Goal: Use online tool/utility: Utilize a website feature to perform a specific function

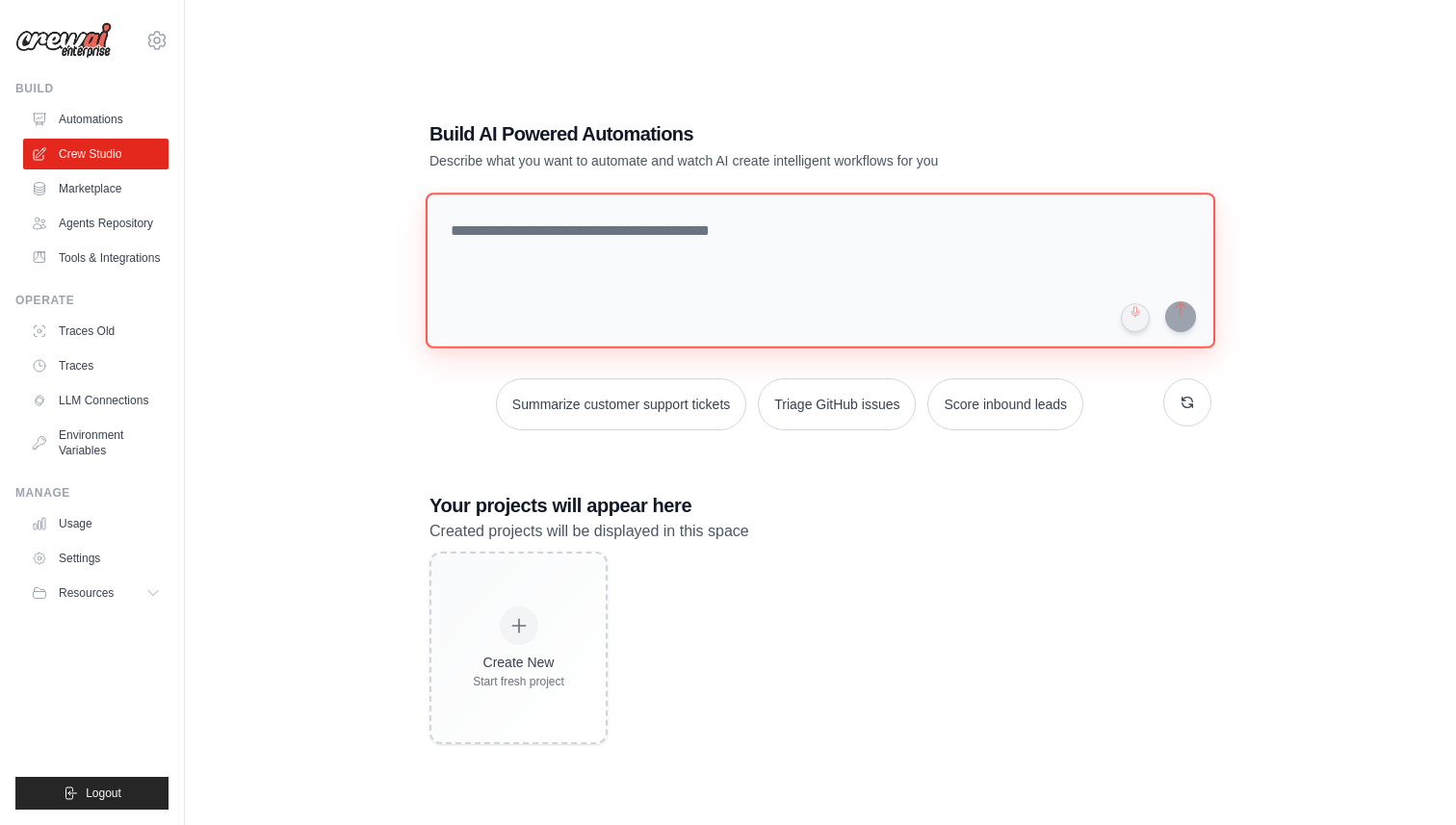
click at [630, 326] on textarea at bounding box center [820, 270] width 790 height 156
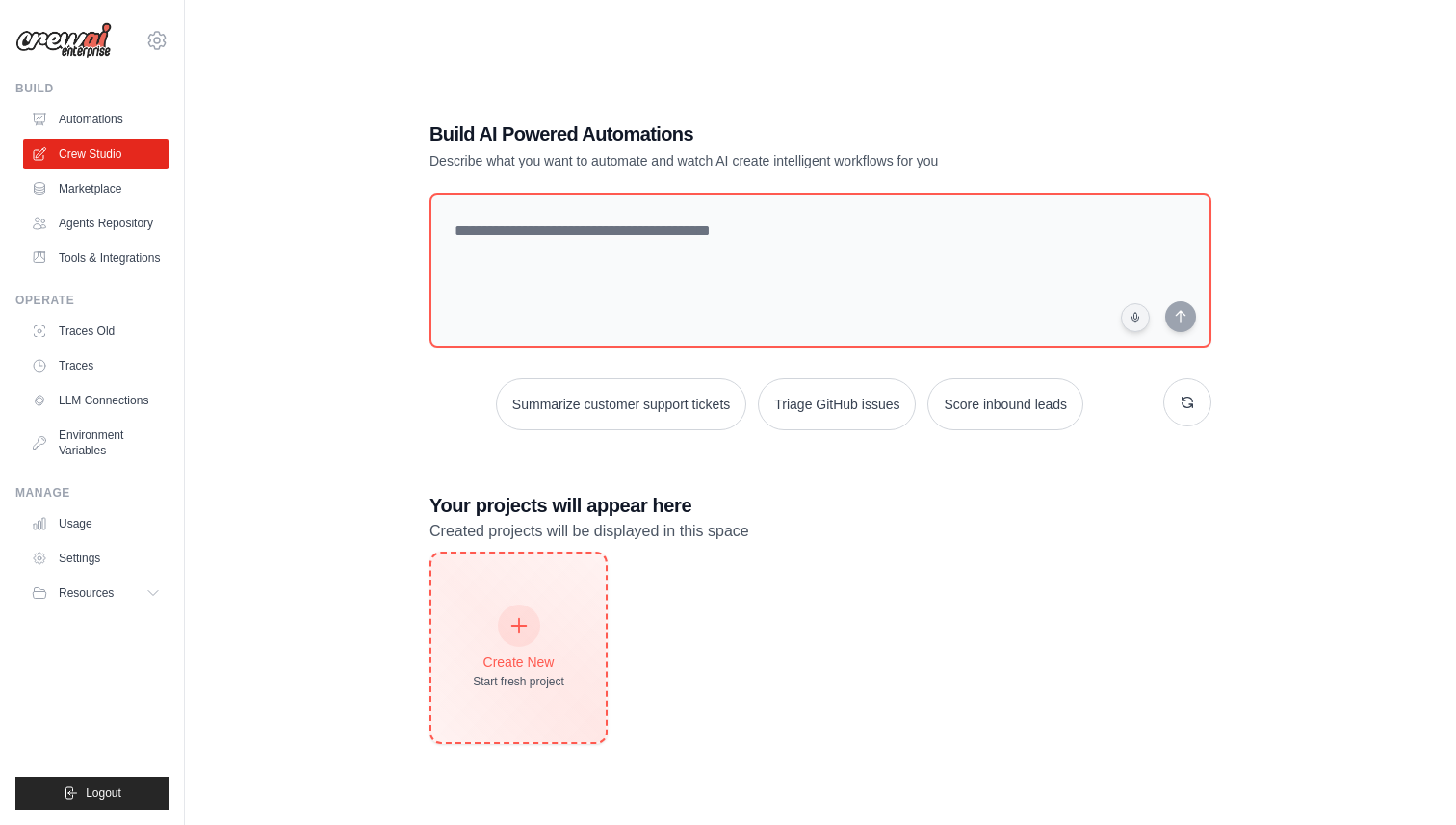
click at [568, 735] on div "Create New Start fresh project" at bounding box center [518, 648] width 174 height 189
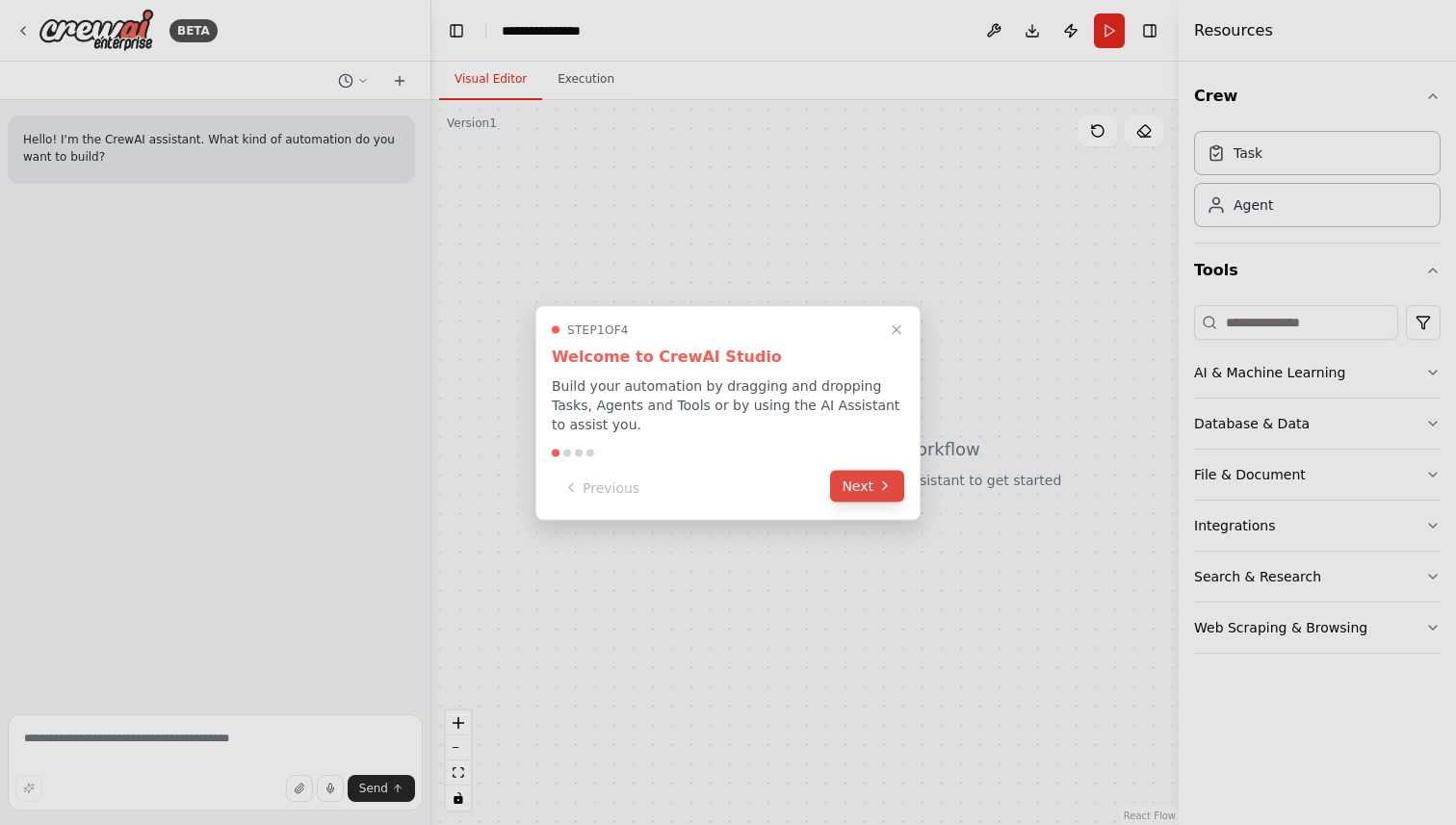
click at [876, 485] on button "Next" at bounding box center [867, 486] width 75 height 32
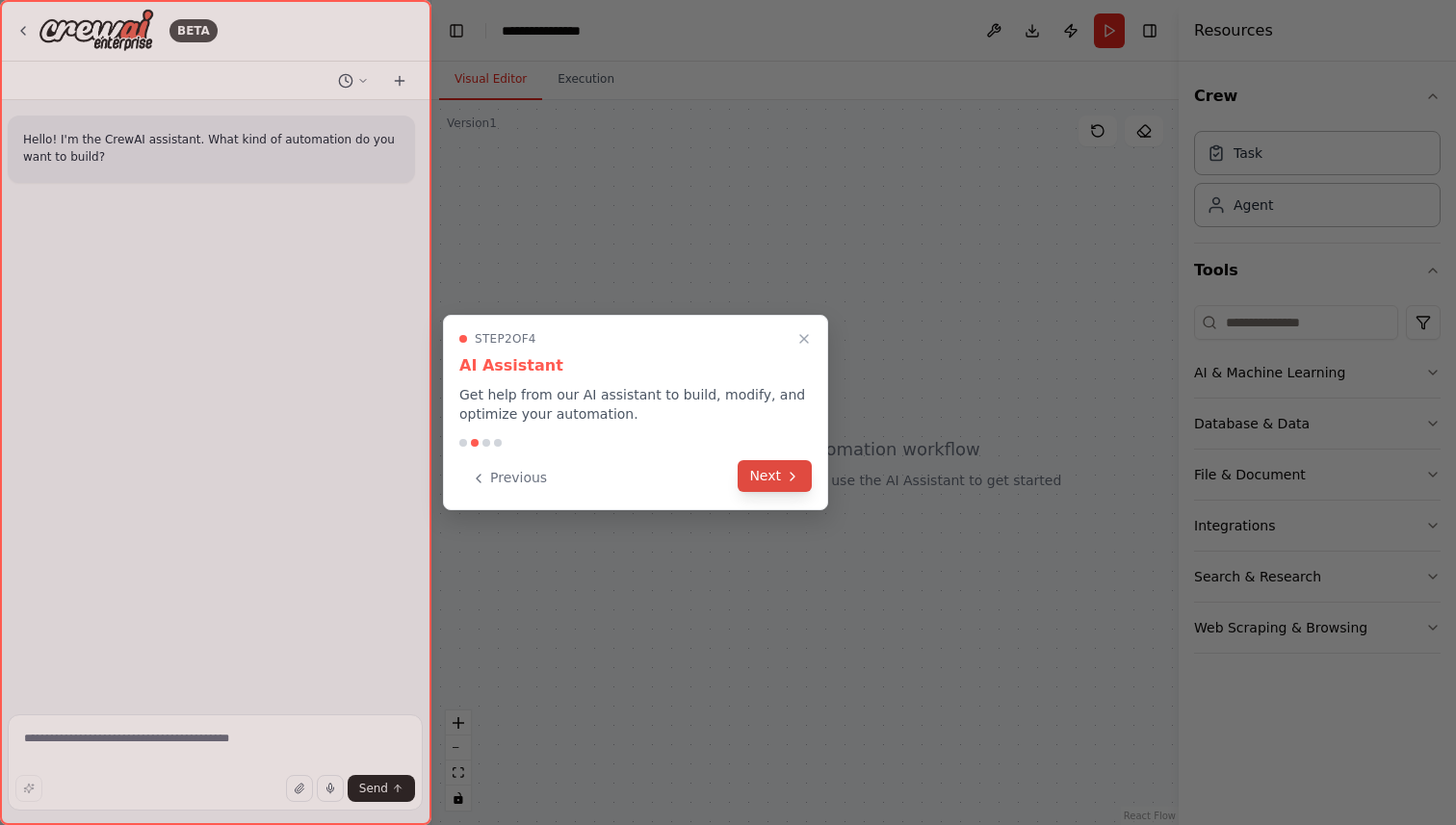
click at [777, 476] on button "Next" at bounding box center [775, 476] width 75 height 32
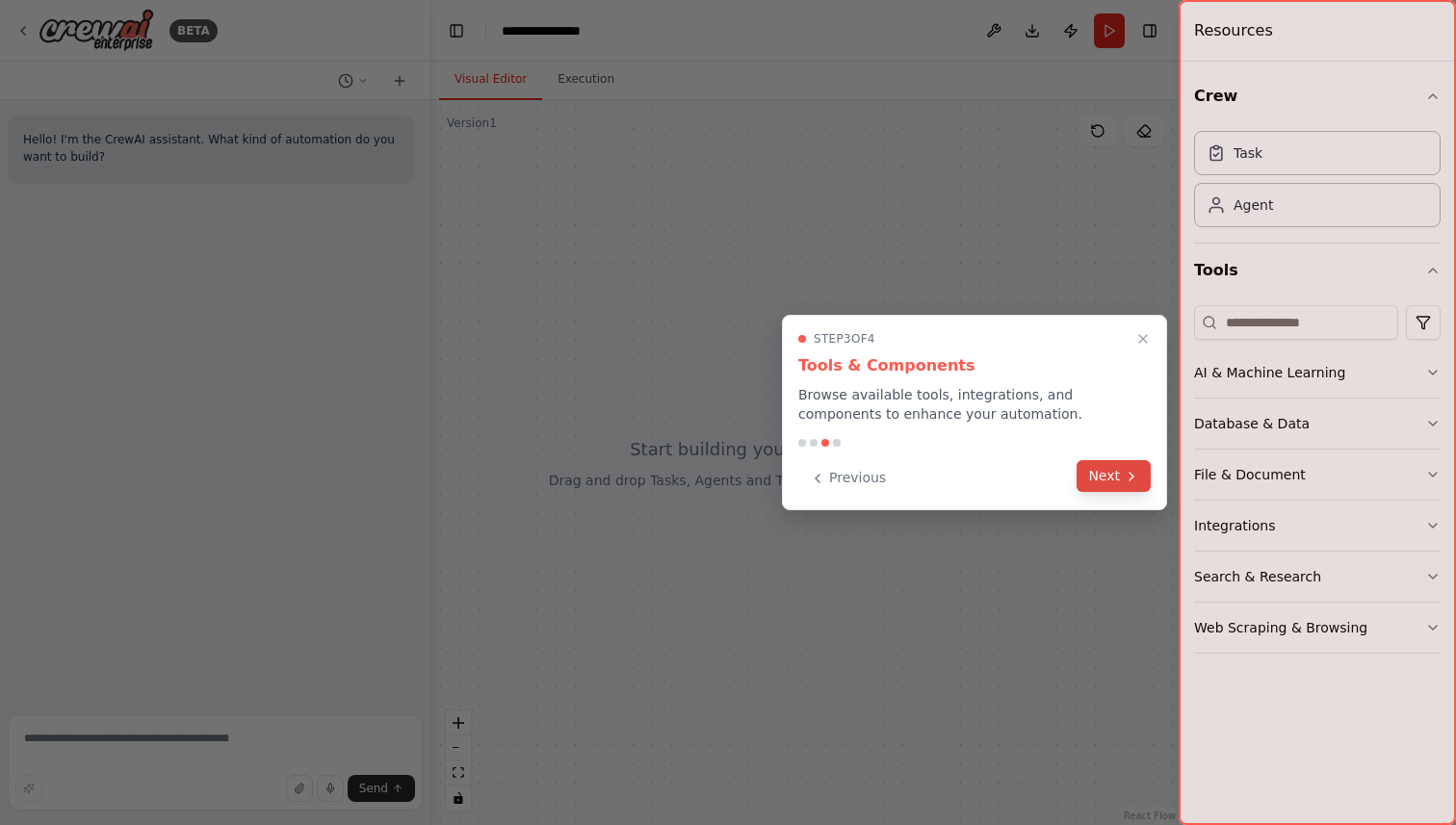
click at [1121, 488] on button "Next" at bounding box center [1114, 476] width 75 height 32
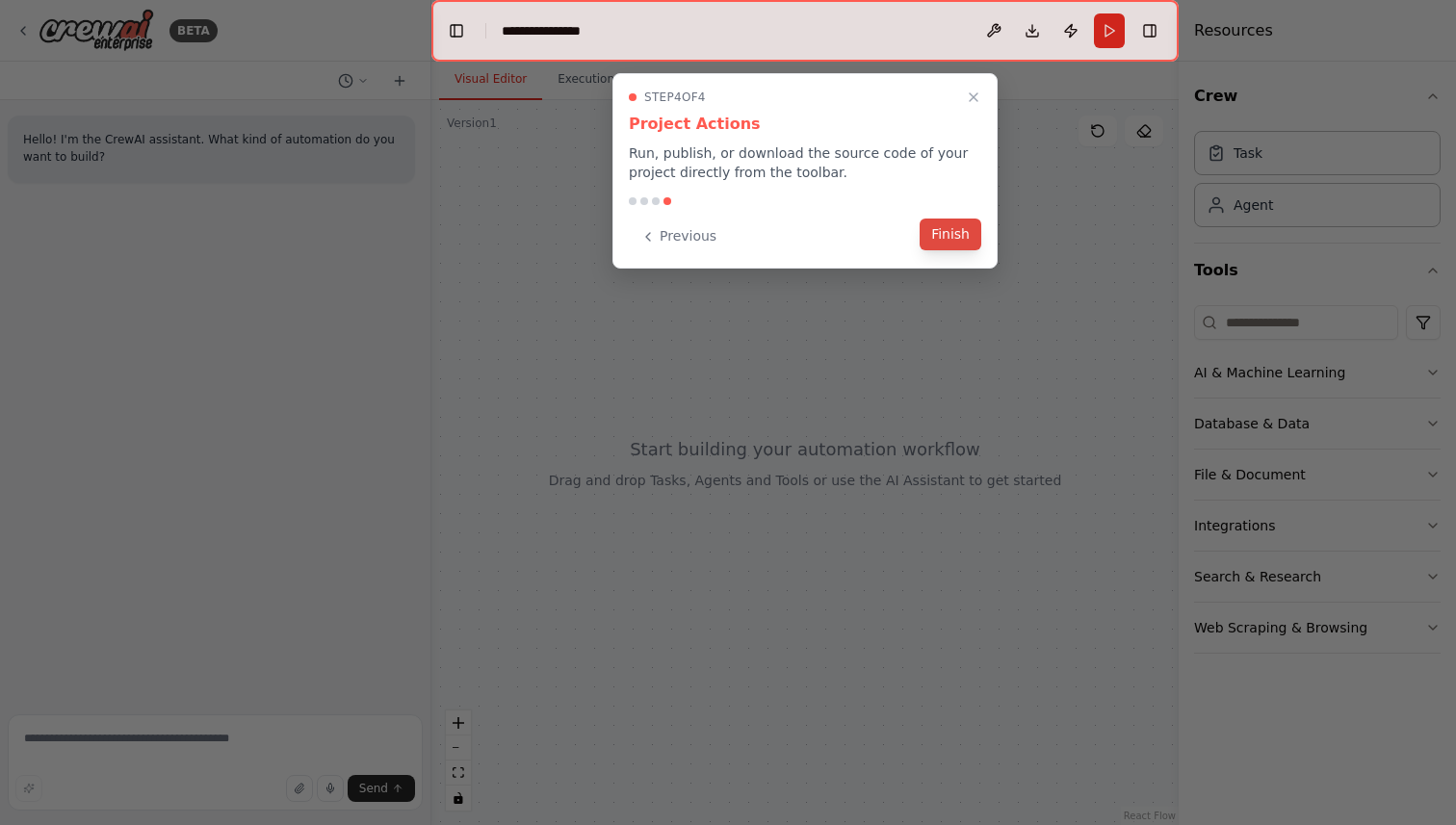
click at [955, 249] on button "Finish" at bounding box center [951, 235] width 62 height 32
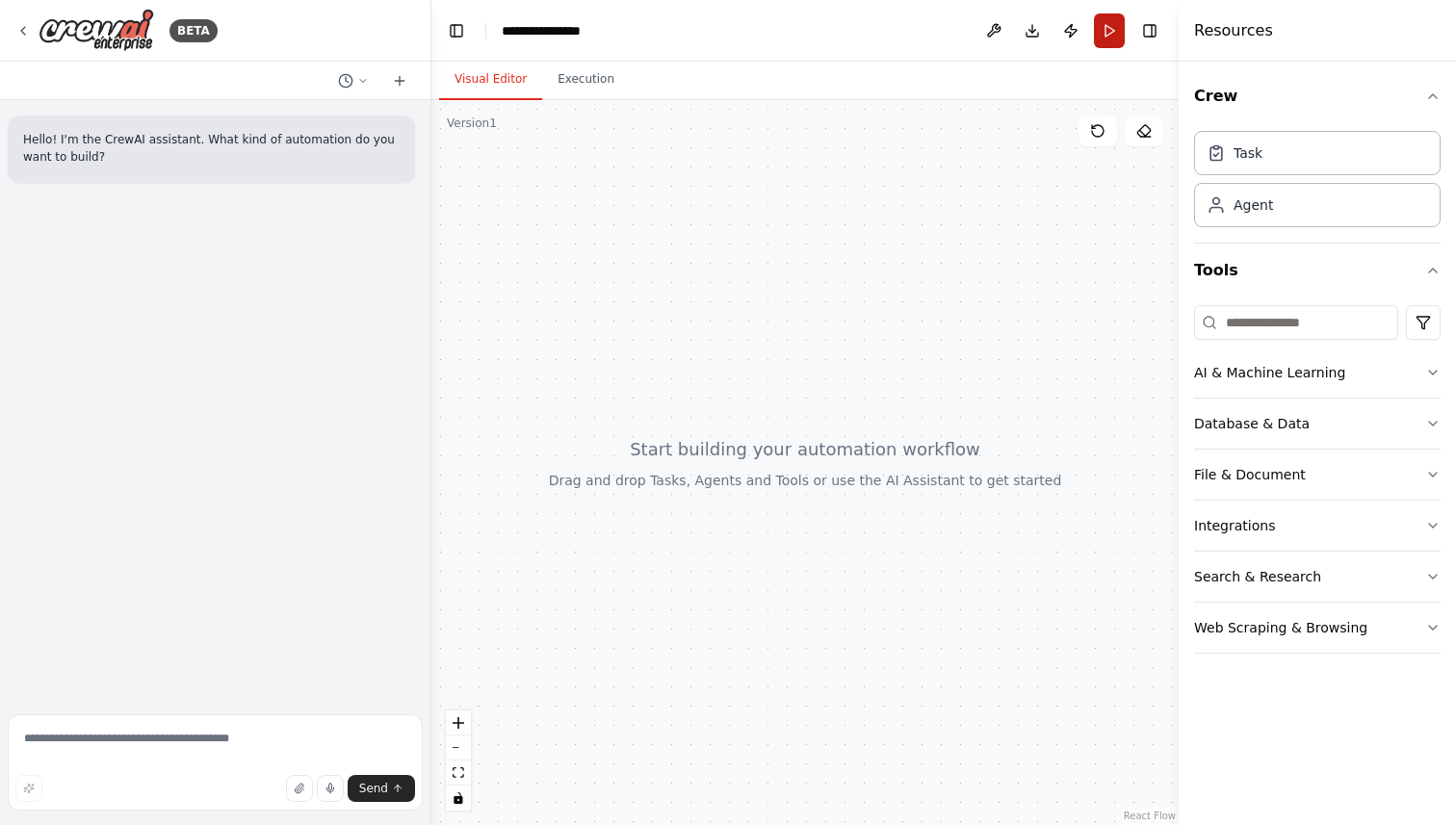
click at [1113, 32] on button "Run" at bounding box center [1109, 31] width 31 height 35
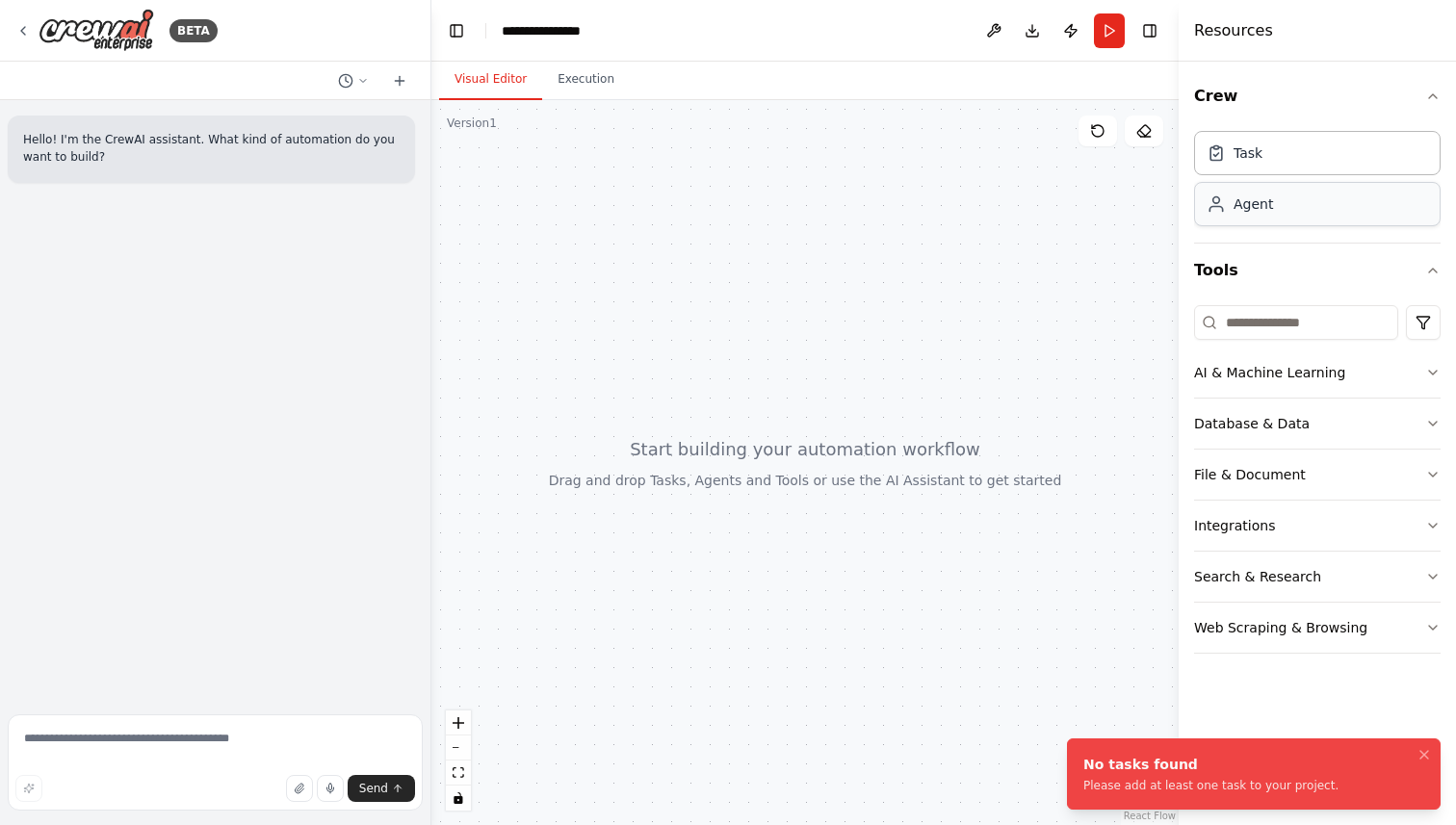
click at [1265, 216] on div "Agent" at bounding box center [1318, 204] width 247 height 45
click at [647, 320] on div at bounding box center [806, 462] width 748 height 725
click at [1296, 217] on div "Agent" at bounding box center [1318, 204] width 247 height 45
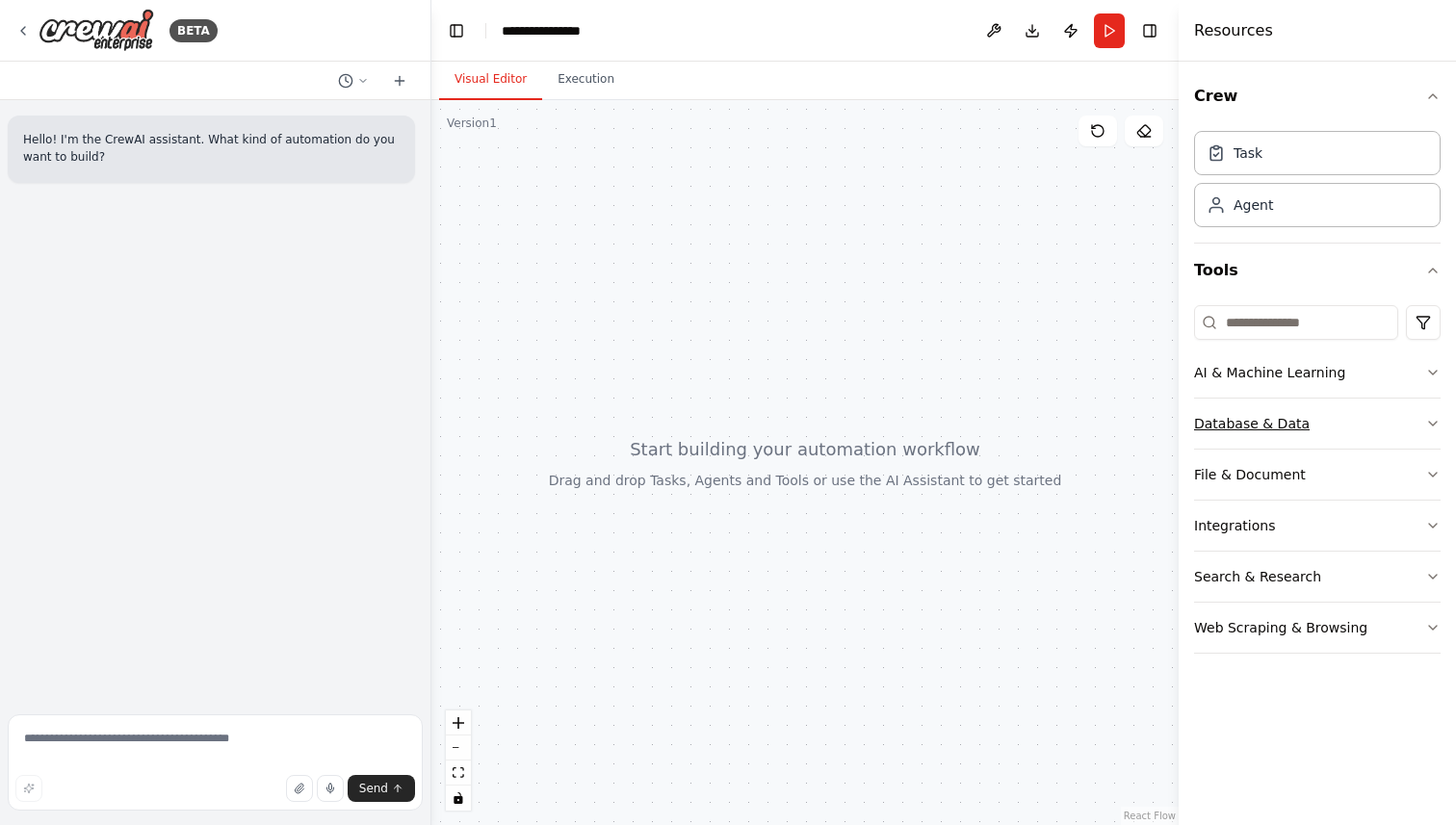
click at [1286, 418] on div "Database & Data" at bounding box center [1252, 422] width 115 height 19
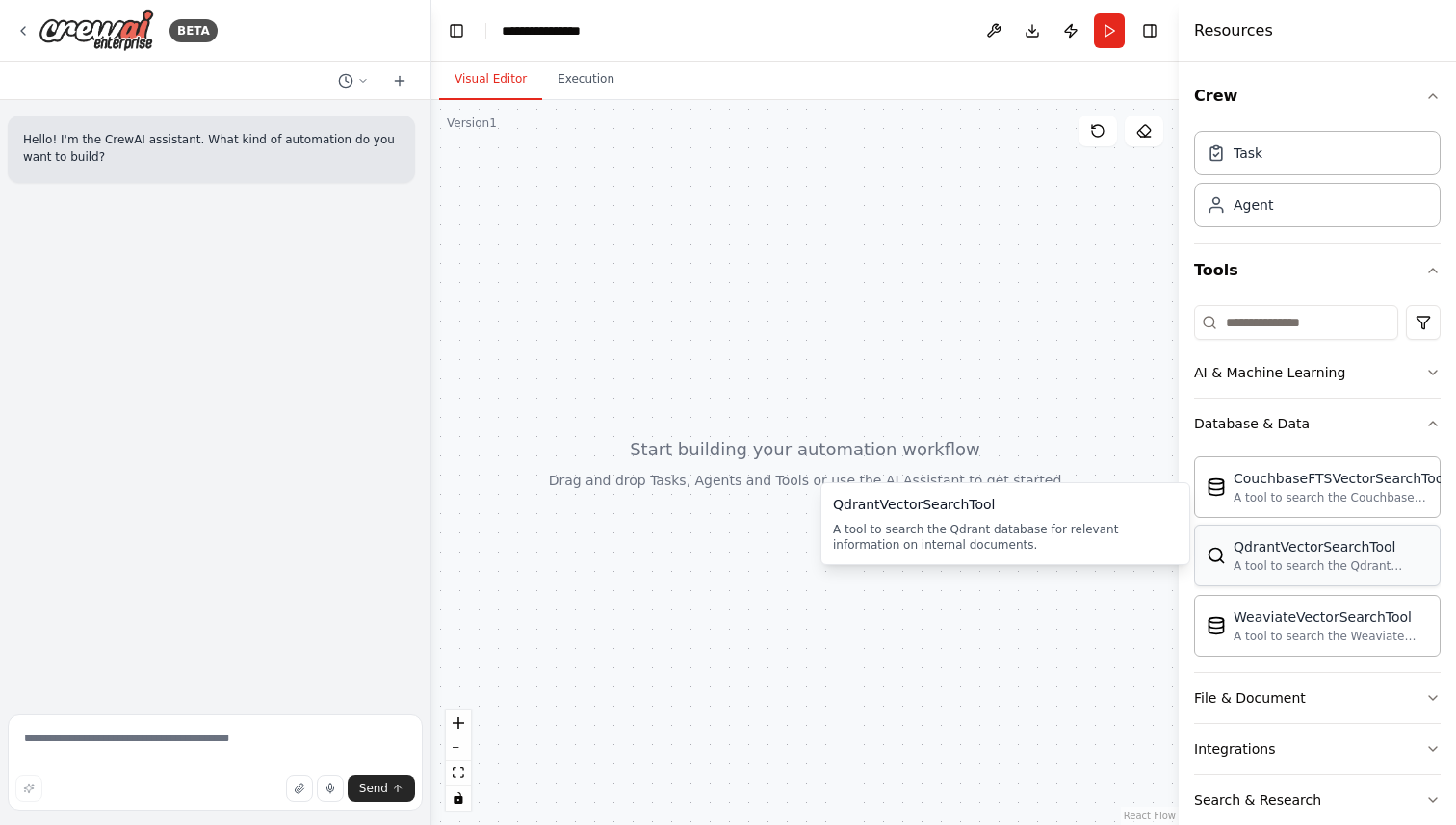
scroll to position [82, 0]
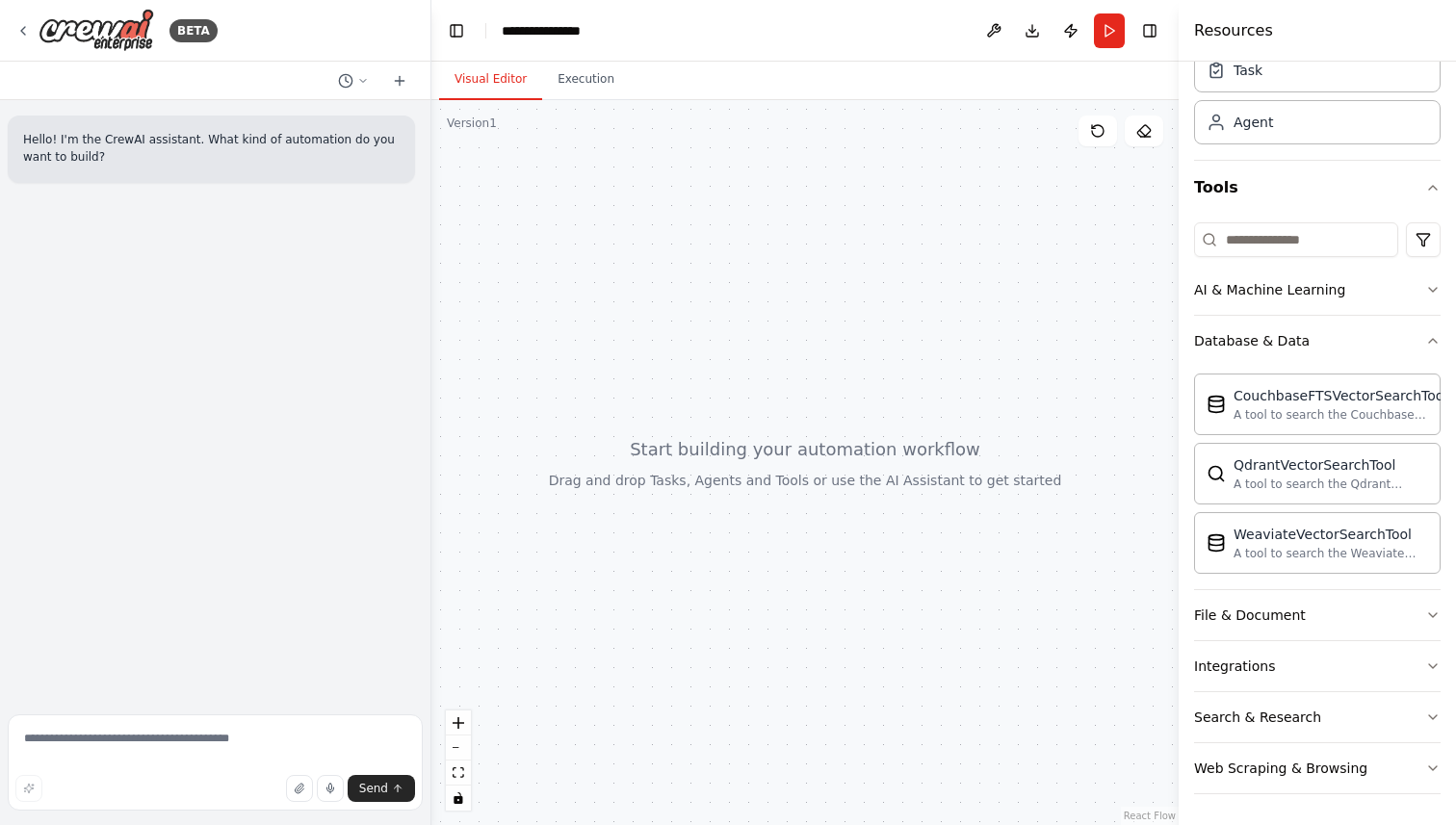
click at [321, 169] on div "Hello! I'm the CrewAI assistant. What kind of automation do you want to build?" at bounding box center [212, 149] width 408 height 68
click at [197, 763] on textarea at bounding box center [215, 762] width 415 height 96
type textarea "*"
